Goal: Task Accomplishment & Management: Manage account settings

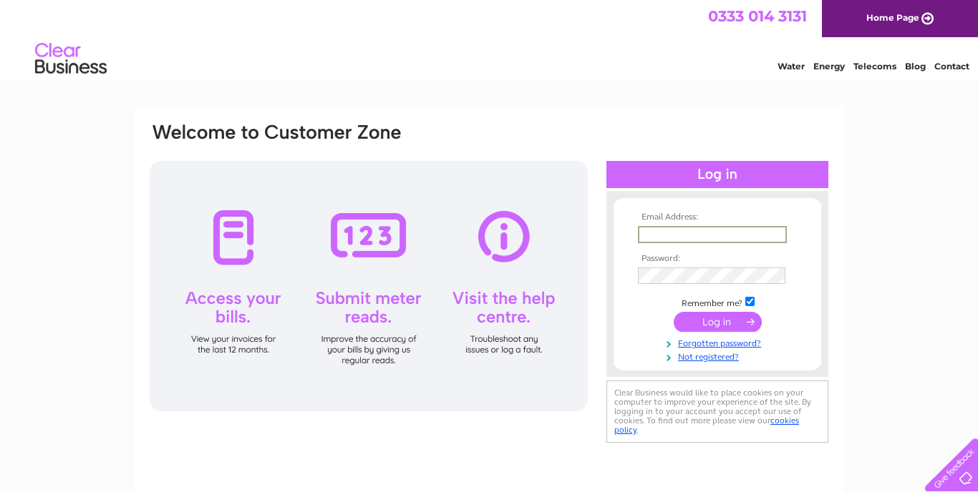
type input "expotus@btinternet.com"
click at [726, 322] on input "submit" at bounding box center [717, 322] width 88 height 20
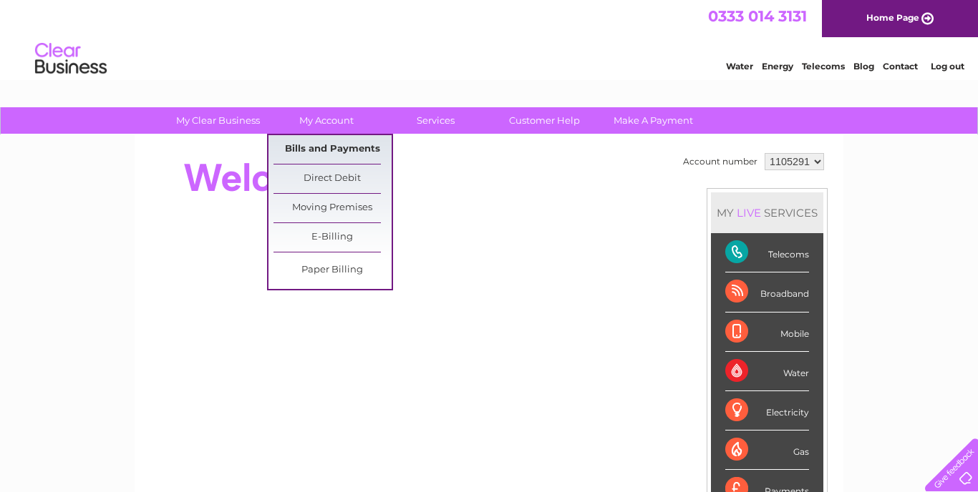
click at [338, 148] on link "Bills and Payments" at bounding box center [332, 149] width 118 height 29
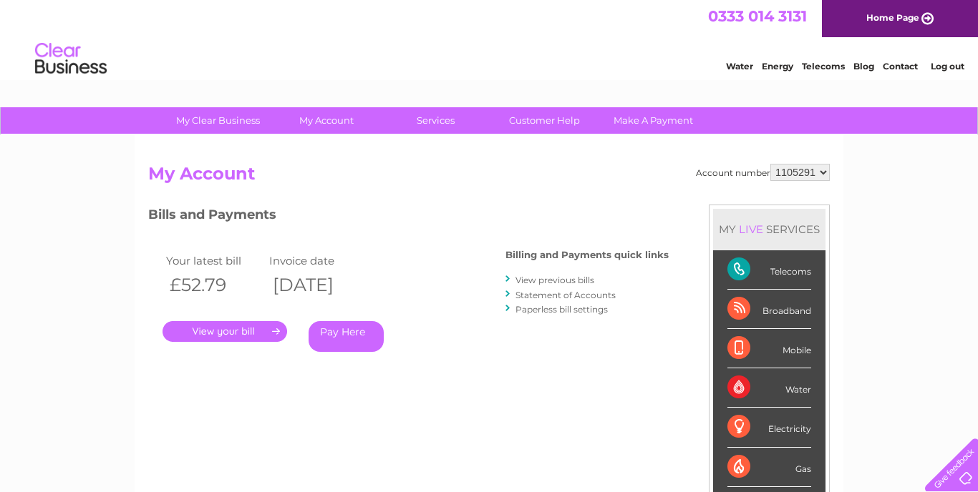
click at [238, 329] on link "." at bounding box center [224, 331] width 125 height 21
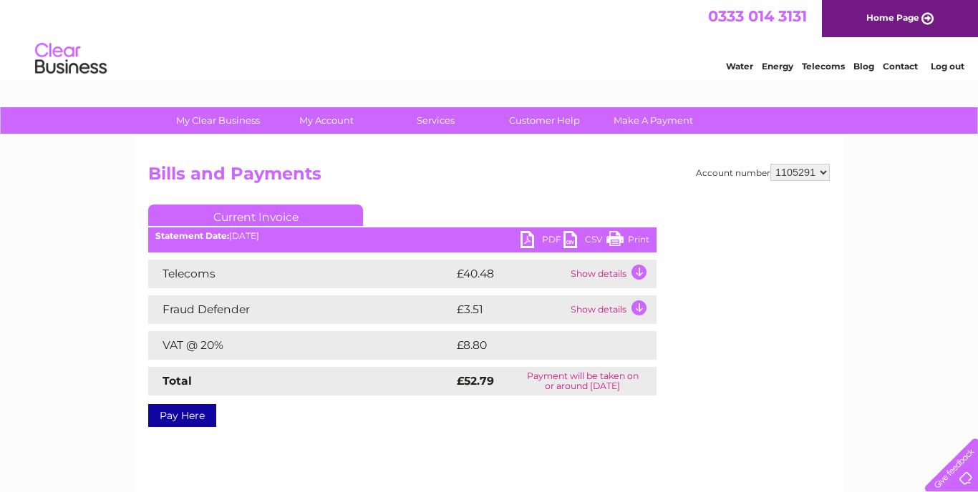
click at [527, 243] on link "PDF" at bounding box center [541, 241] width 43 height 21
